Goal: Transaction & Acquisition: Download file/media

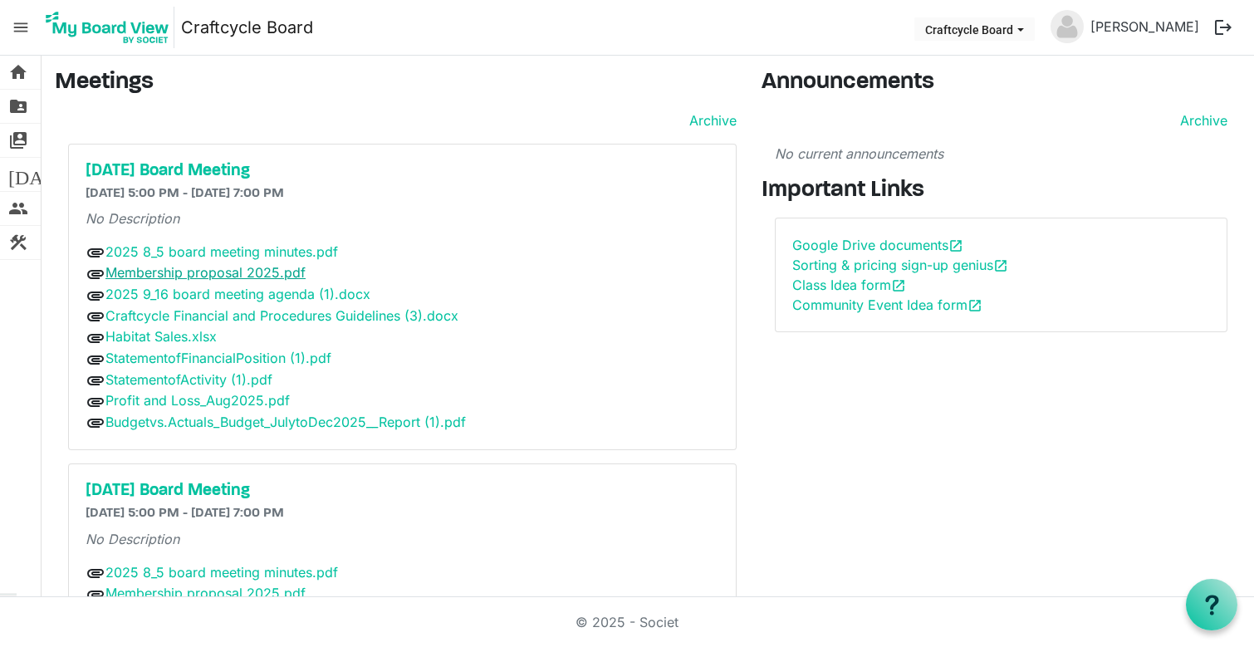
click at [193, 273] on link "Membership proposal 2025.pdf" at bounding box center [205, 272] width 200 height 17
click at [154, 272] on link "Membership proposal 2025.pdf" at bounding box center [205, 272] width 200 height 17
click at [98, 268] on span "attachment" at bounding box center [96, 274] width 20 height 20
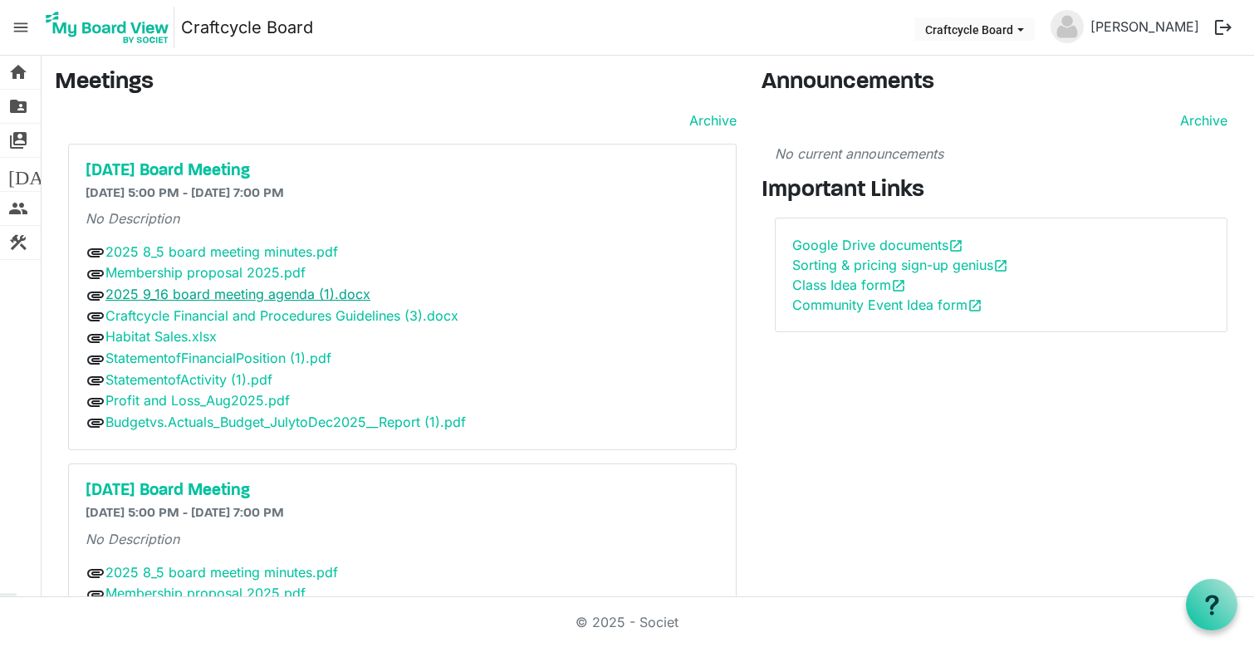
click at [119, 300] on link "2025 9_16 board meeting agenda (1).docx" at bounding box center [237, 294] width 265 height 17
click at [175, 337] on link "Habitat Sales.xlsx" at bounding box center [160, 336] width 111 height 17
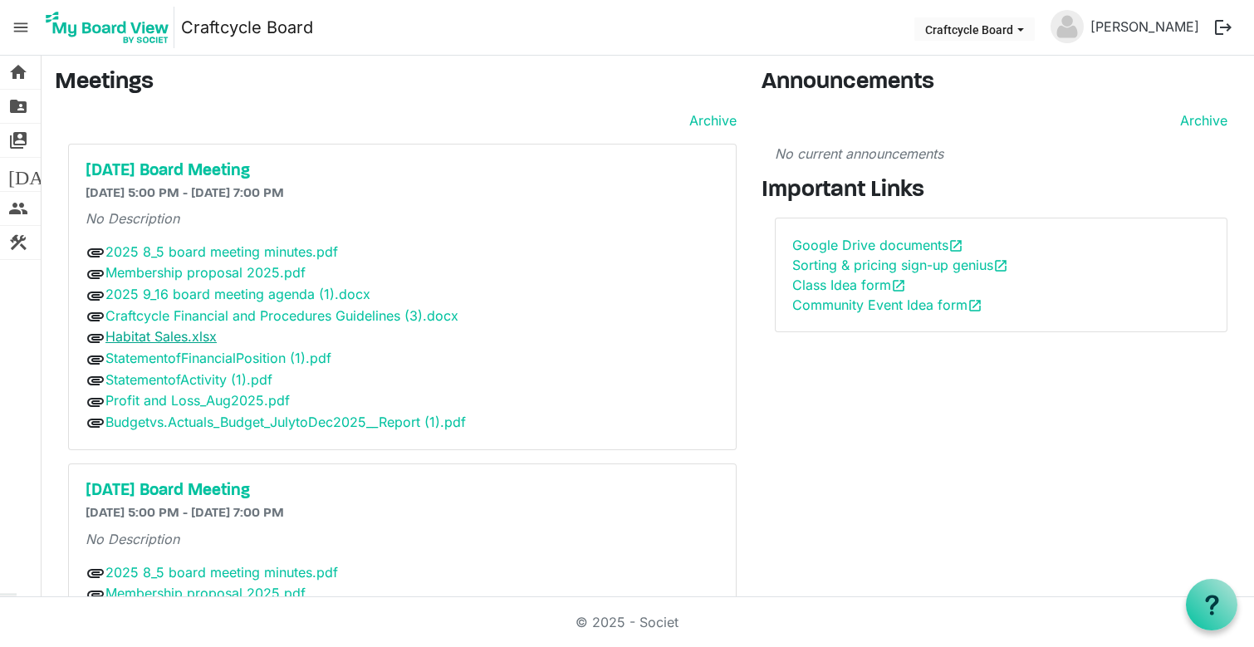
click at [175, 337] on link "Habitat Sales.xlsx" at bounding box center [160, 336] width 111 height 17
click at [346, 294] on link "2025 9_16 board meeting agenda (1).docx" at bounding box center [237, 294] width 265 height 17
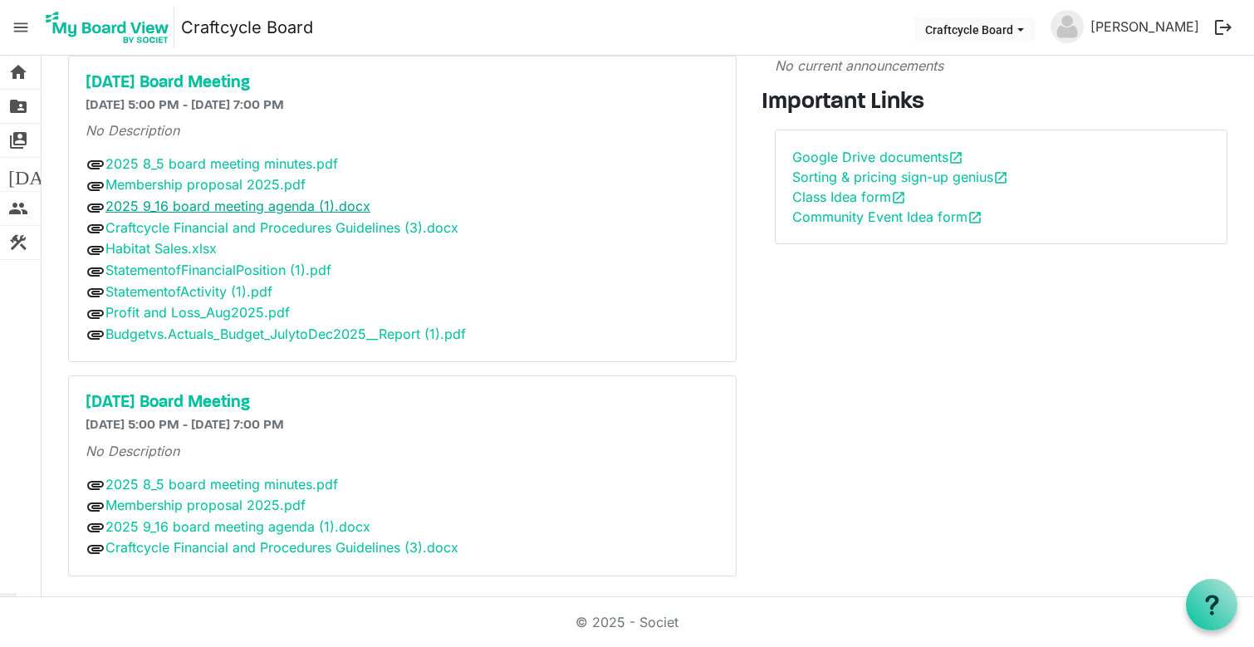
scroll to position [87, 0]
